Goal: Transaction & Acquisition: Purchase product/service

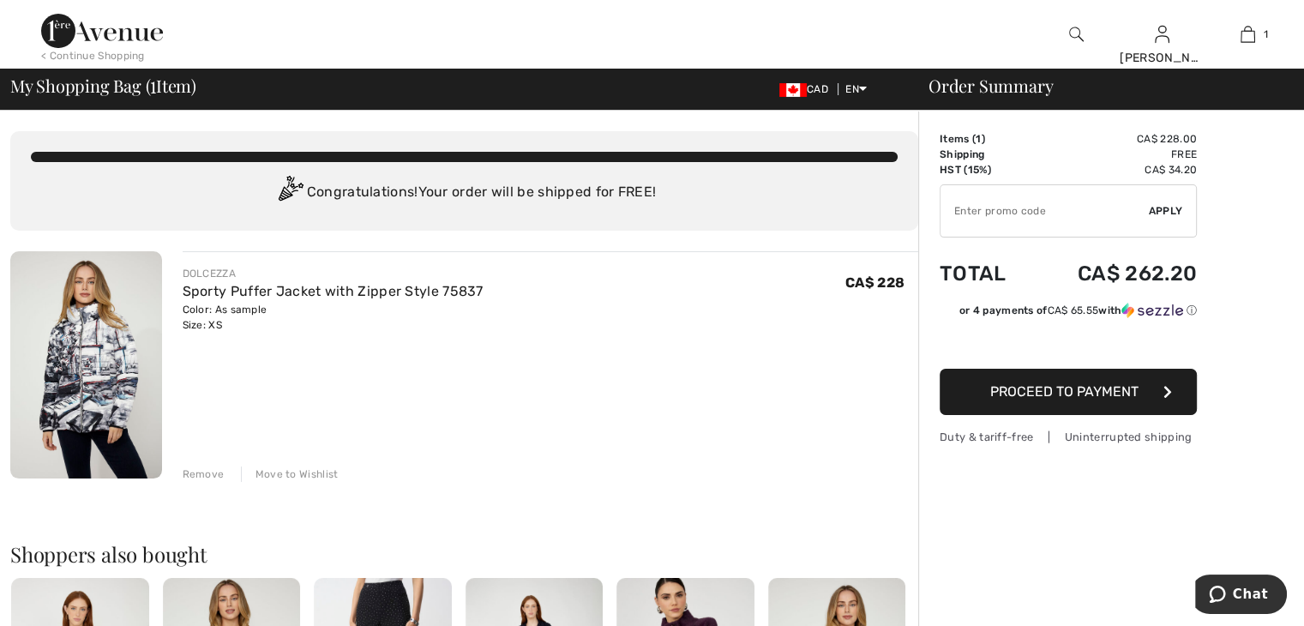
click at [201, 471] on div "Remove" at bounding box center [204, 473] width 42 height 15
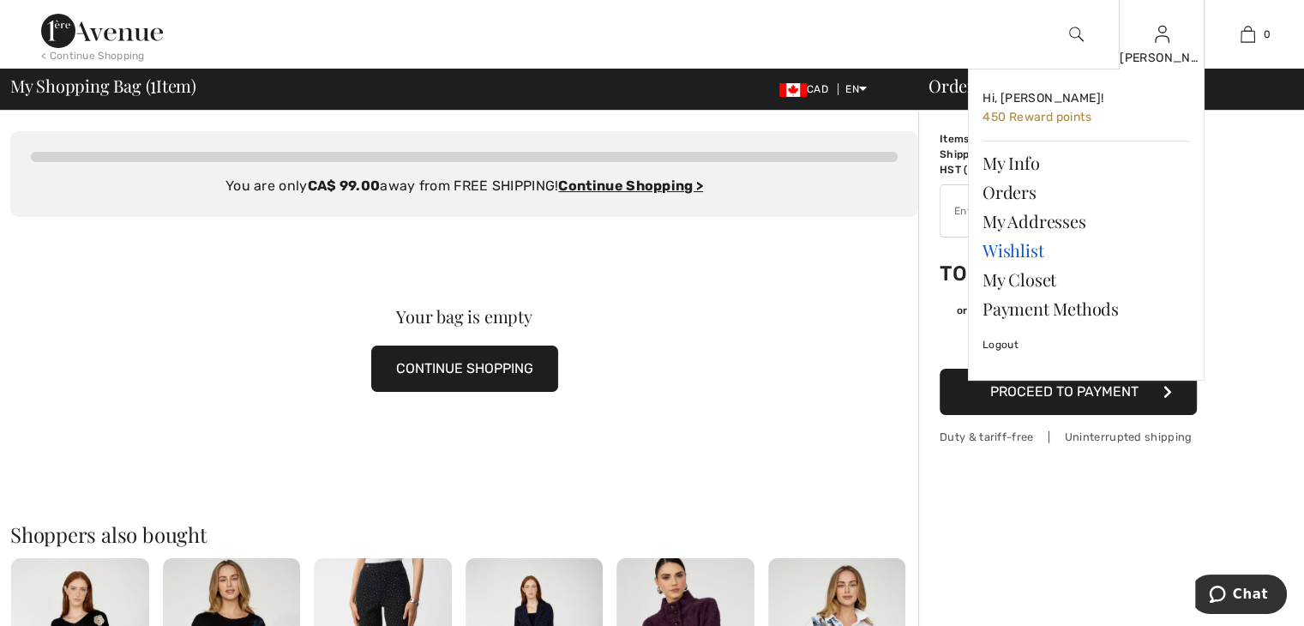
click at [1024, 255] on link "Wishlist" at bounding box center [1085, 250] width 207 height 29
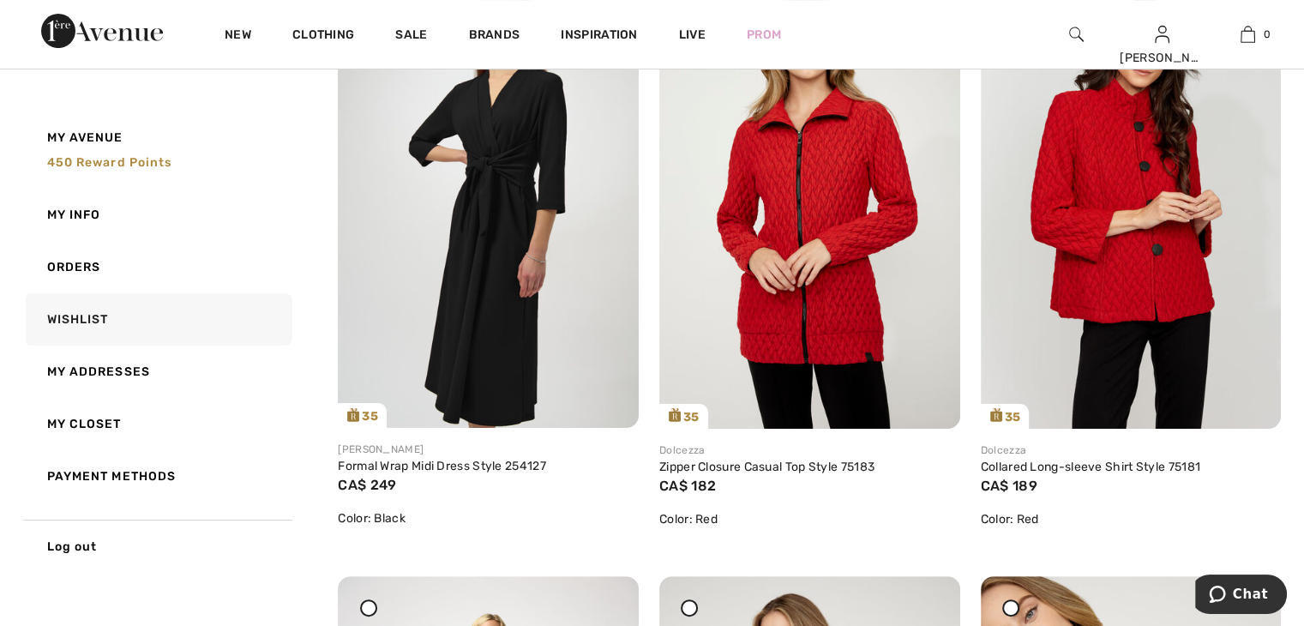
scroll to position [336, 0]
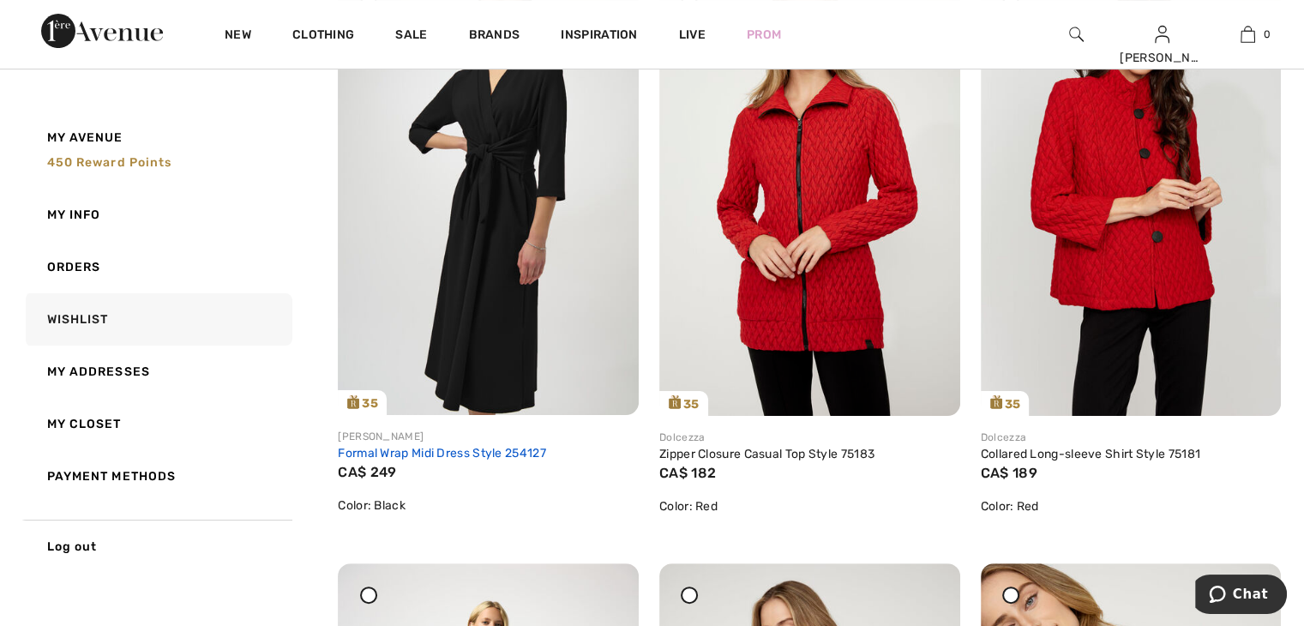
click at [486, 455] on link "Formal Wrap Midi Dress Style 254127" at bounding box center [442, 453] width 208 height 15
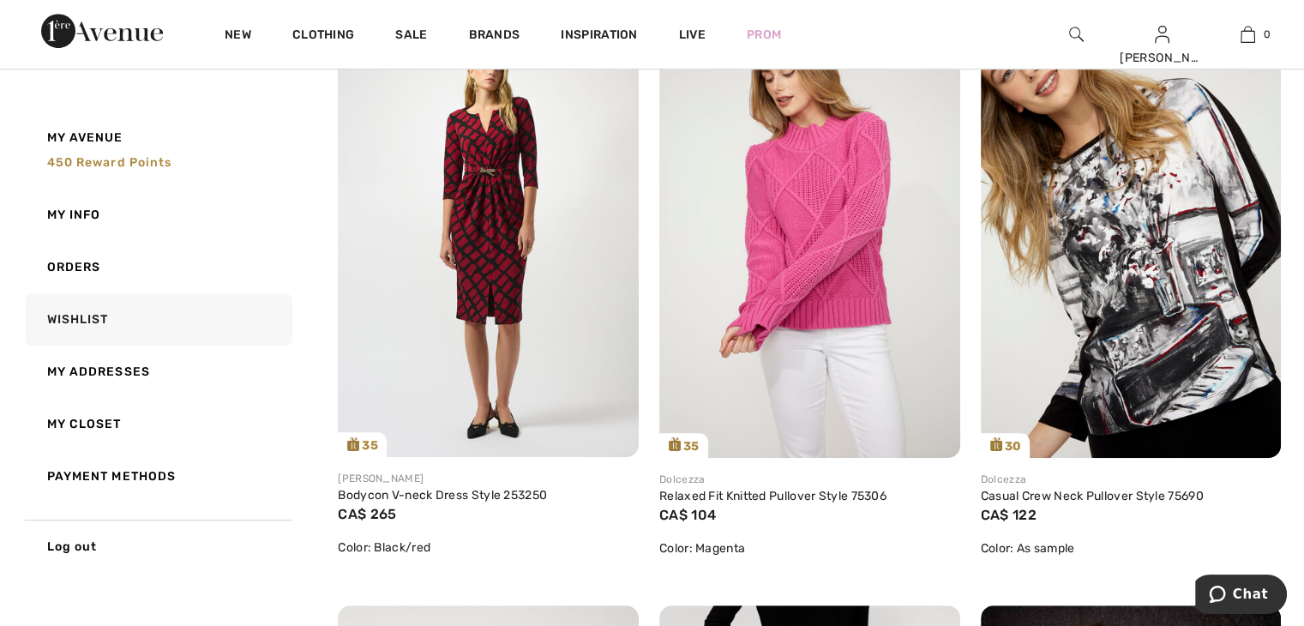
scroll to position [961, 0]
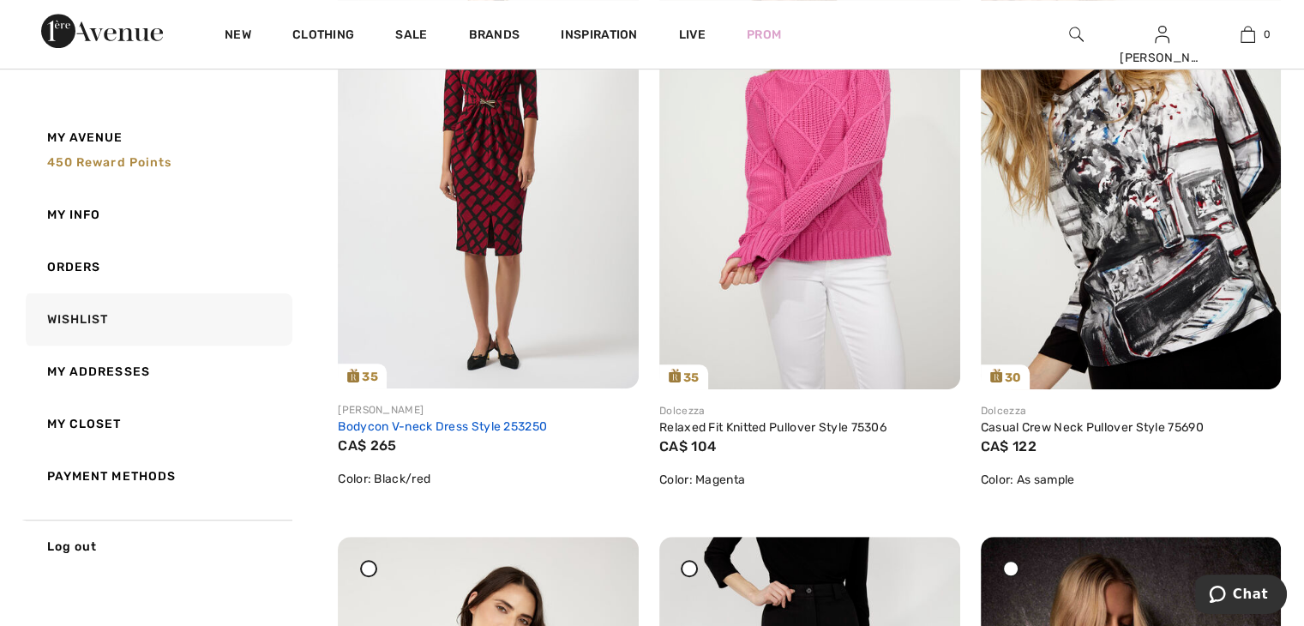
click at [494, 428] on link "Bodycon V-neck Dress Style 253250" at bounding box center [442, 426] width 209 height 15
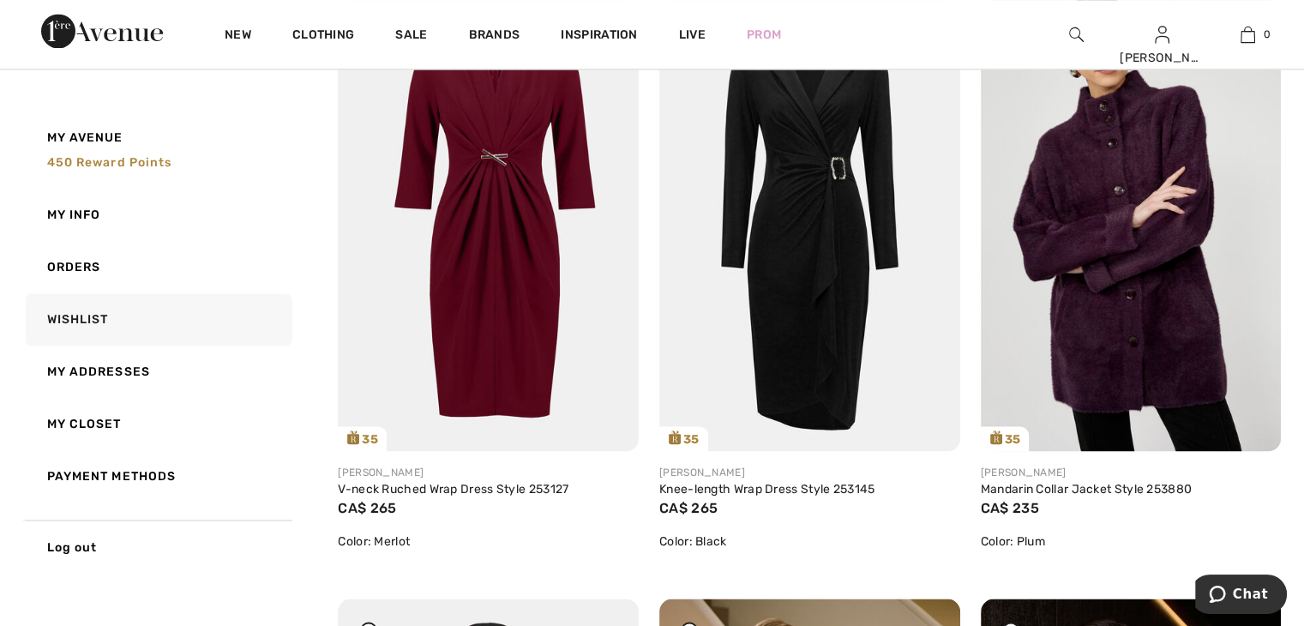
scroll to position [2811, 0]
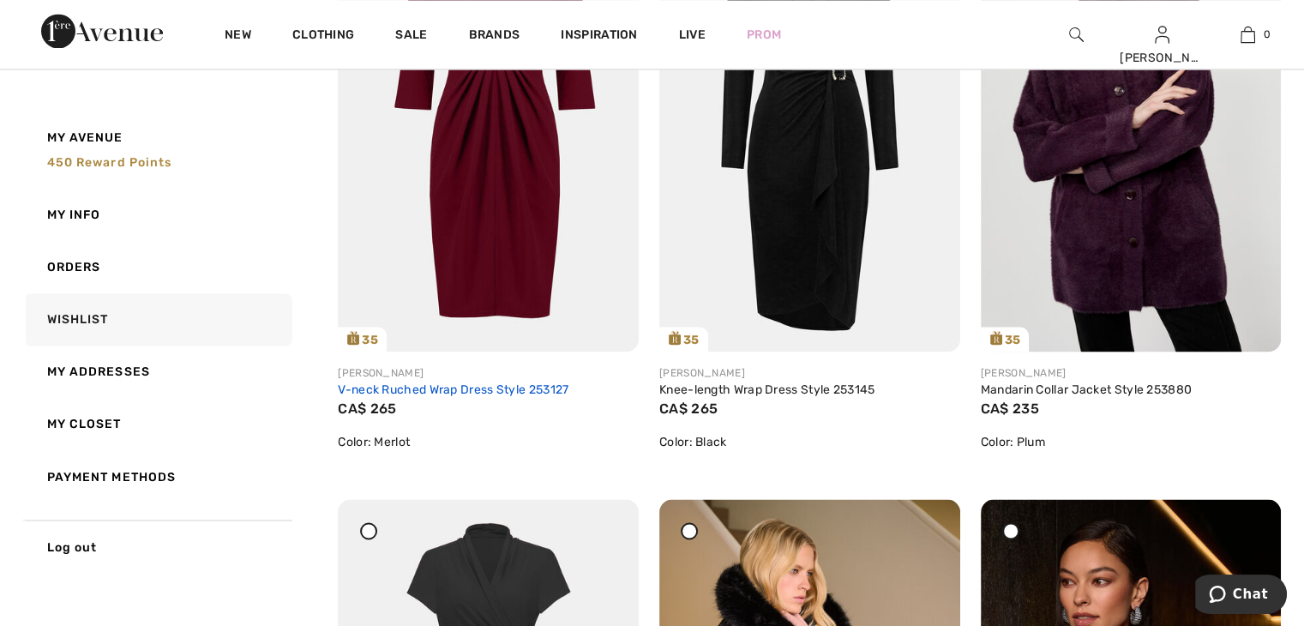
click at [519, 387] on link "V-neck Ruched Wrap Dress Style 253127" at bounding box center [453, 389] width 231 height 15
